Goal: Information Seeking & Learning: Understand process/instructions

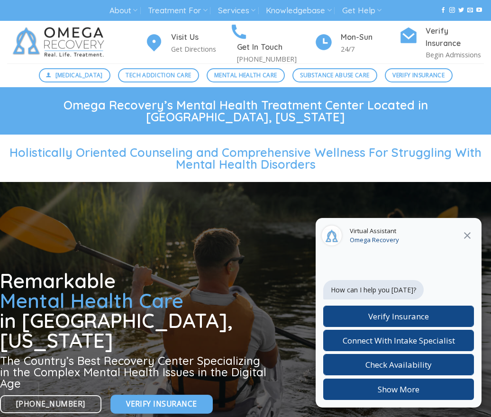
click at [469, 234] on icon at bounding box center [466, 235] width 11 height 11
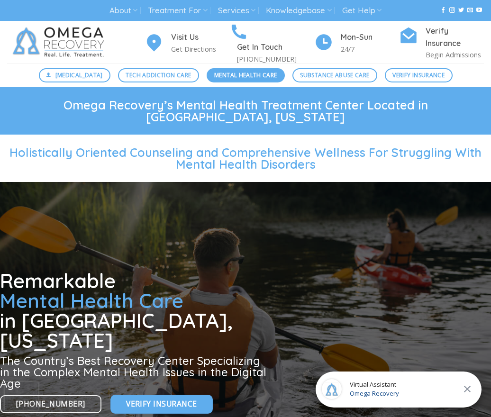
click at [256, 75] on span "Mental Health Care" at bounding box center [245, 75] width 63 height 9
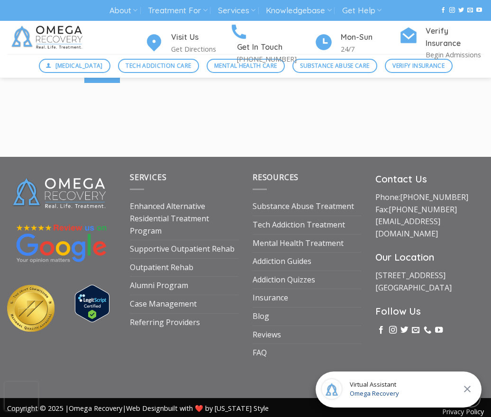
scroll to position [1265, 0]
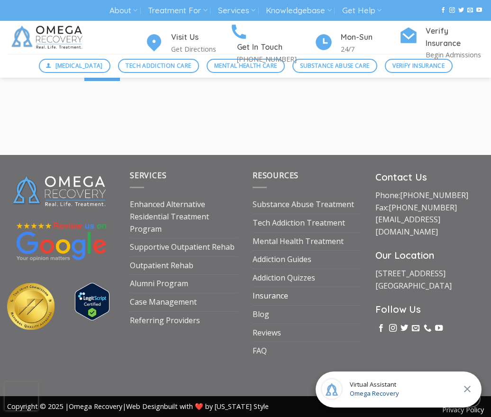
click at [270, 296] on link "Insurance" at bounding box center [270, 296] width 36 height 18
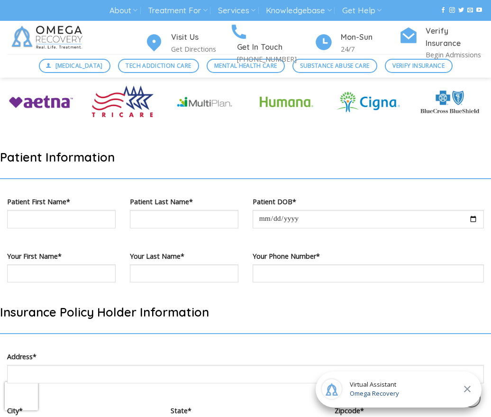
scroll to position [142, 0]
